Goal: Information Seeking & Learning: Learn about a topic

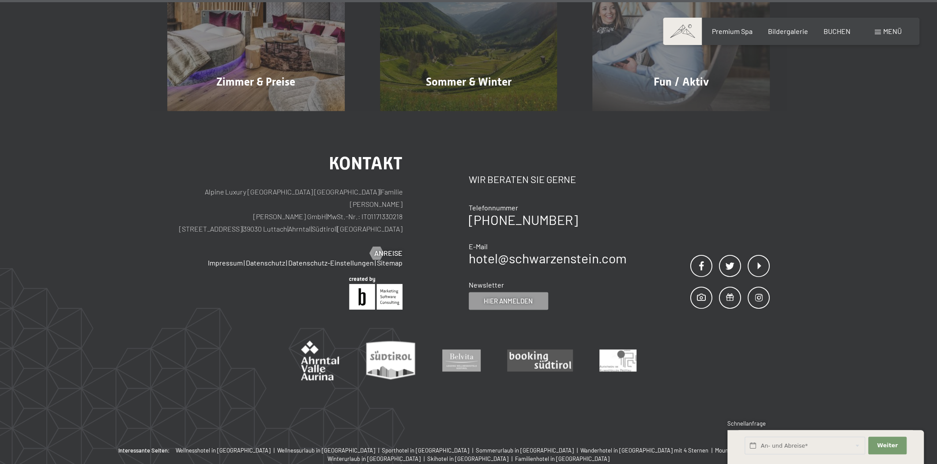
scroll to position [5378, 0]
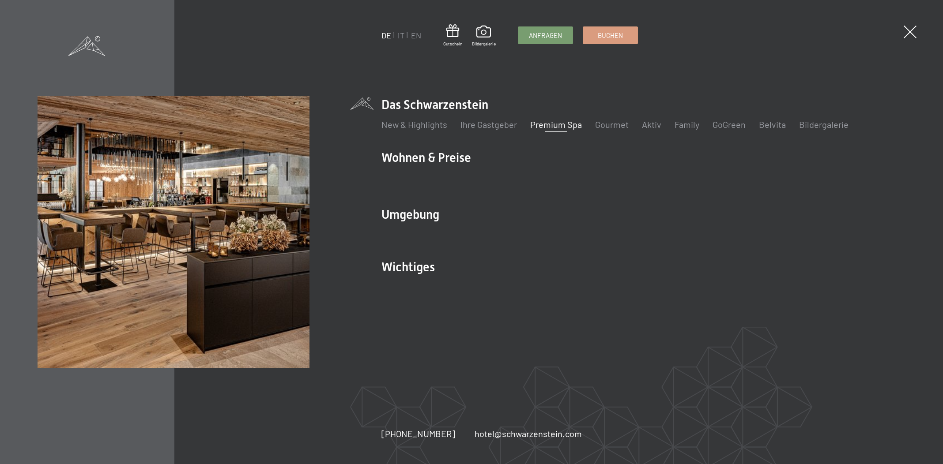
click at [553, 125] on link "Premium Spa" at bounding box center [556, 124] width 52 height 11
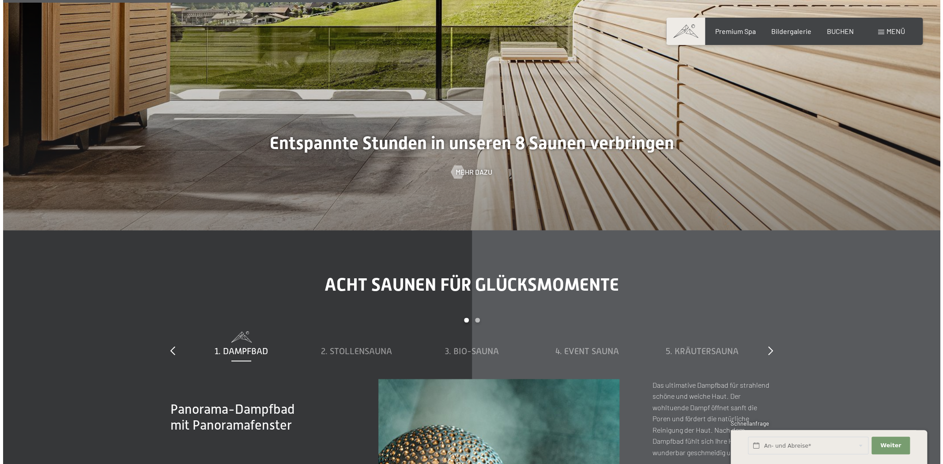
scroll to position [3210, 0]
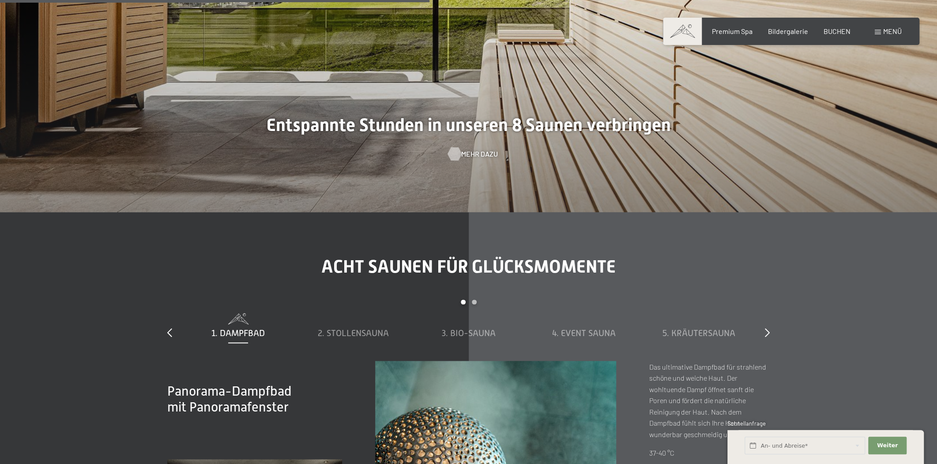
click at [458, 147] on div at bounding box center [455, 153] width 8 height 13
